Goal: Find contact information: Obtain details needed to contact an individual or organization

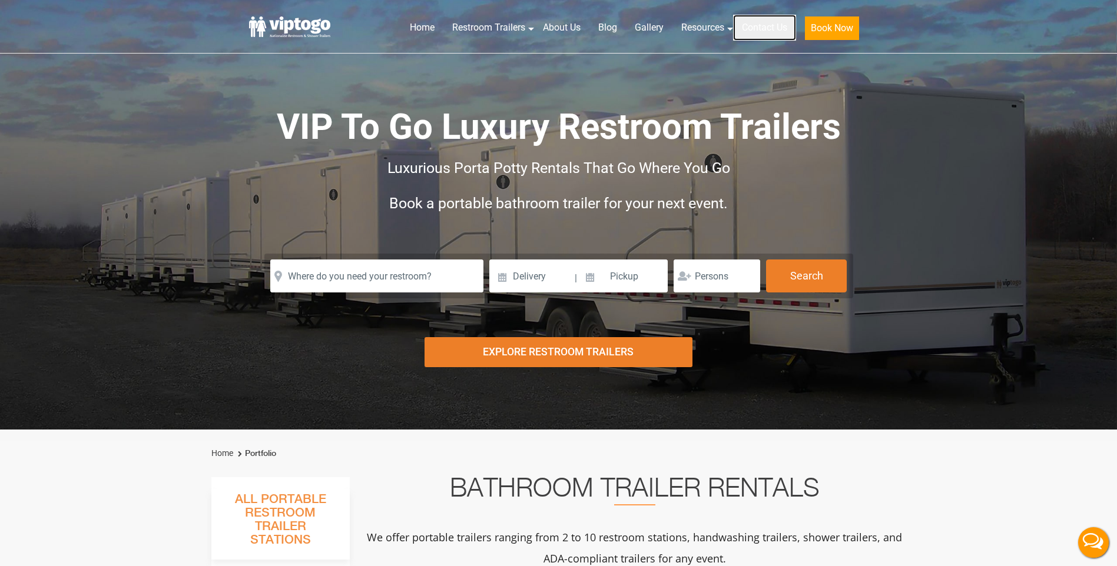
click at [765, 22] on link "Contact Us" at bounding box center [764, 28] width 63 height 26
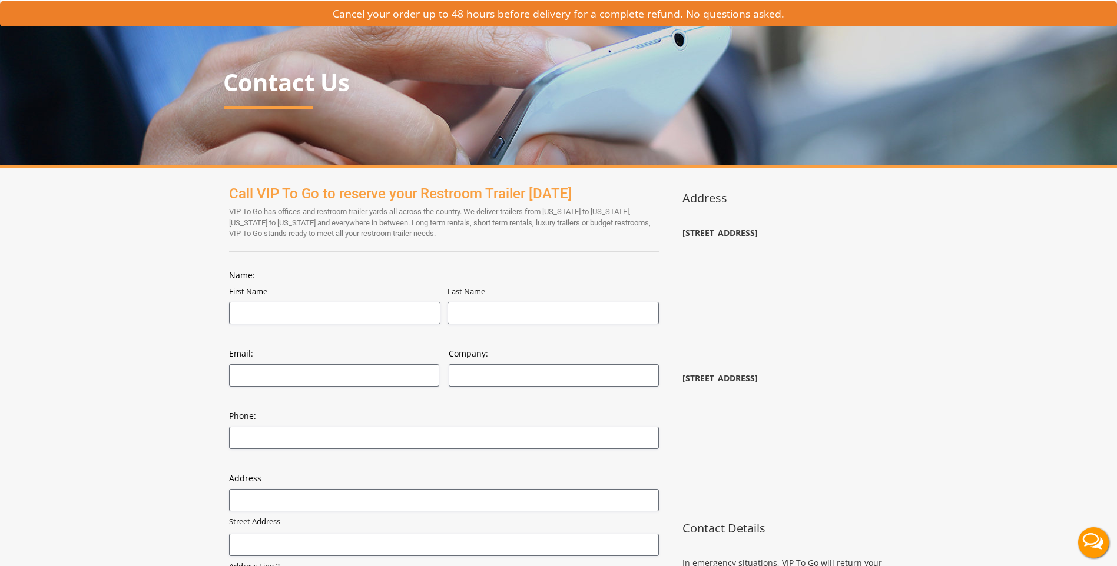
scroll to position [59, 0]
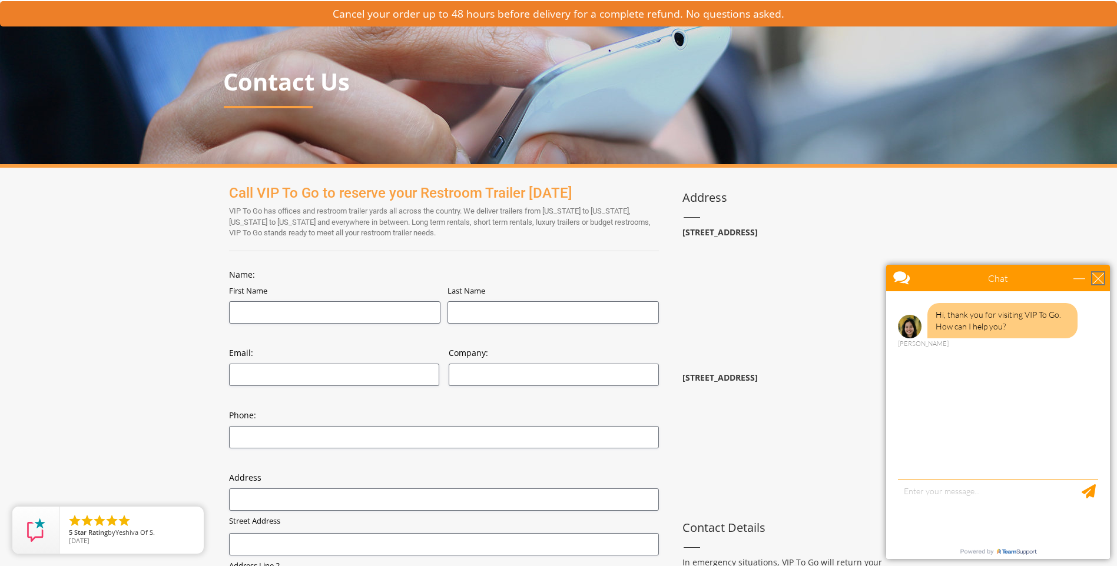
click at [1099, 276] on div "close" at bounding box center [1098, 279] width 12 height 12
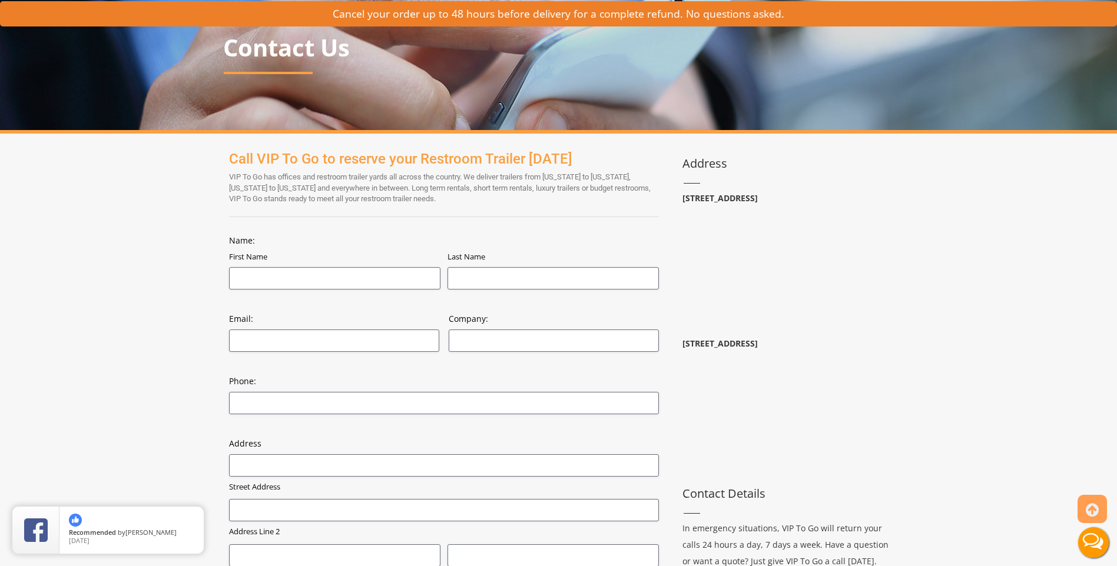
scroll to position [294, 0]
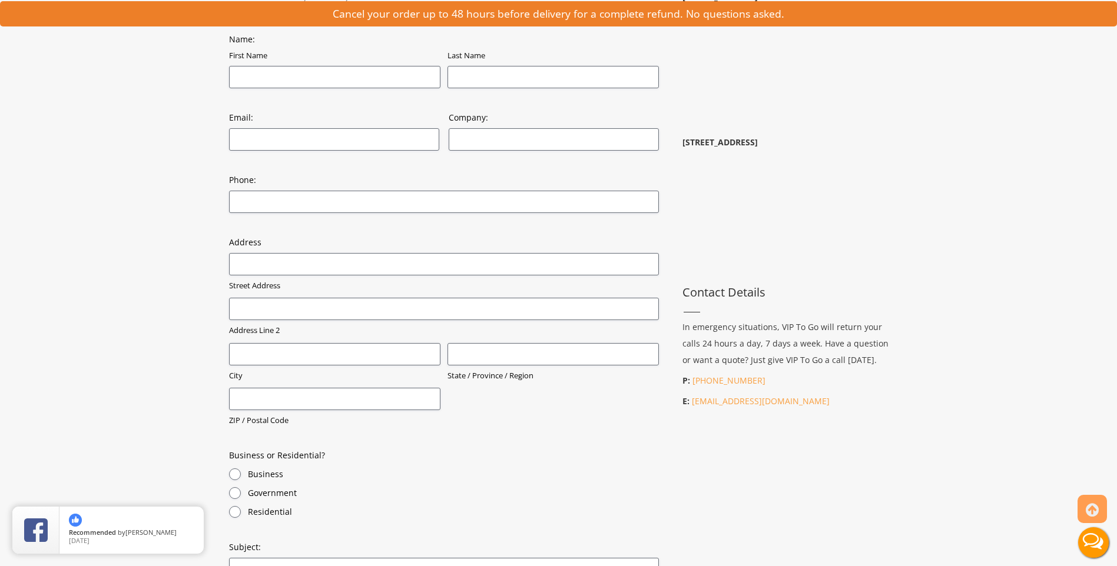
drag, startPoint x: 947, startPoint y: 429, endPoint x: 944, endPoint y: 400, distance: 28.4
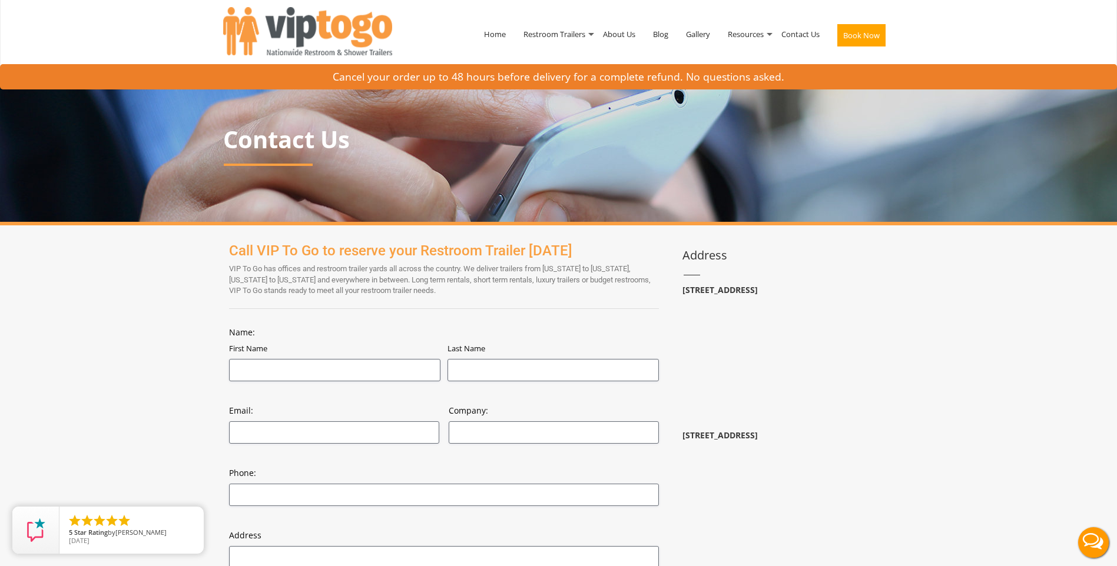
scroll to position [0, 0]
